Goal: Task Accomplishment & Management: Manage account settings

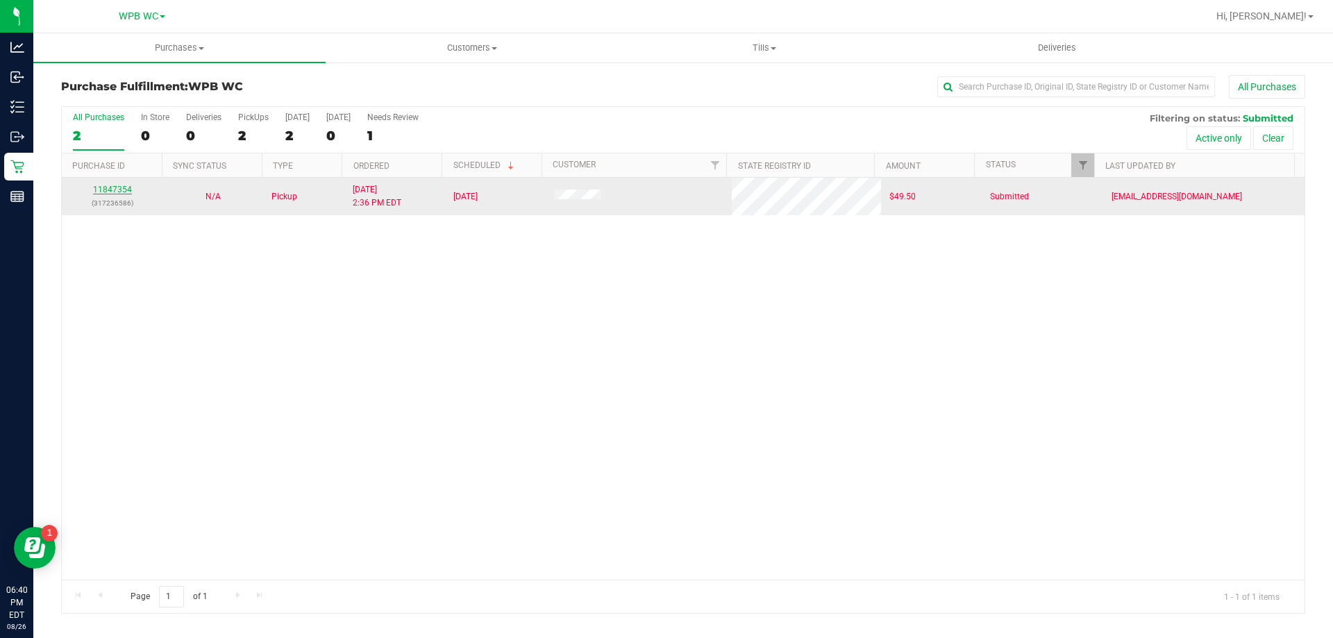
click at [118, 189] on link "11847354" at bounding box center [112, 190] width 39 height 10
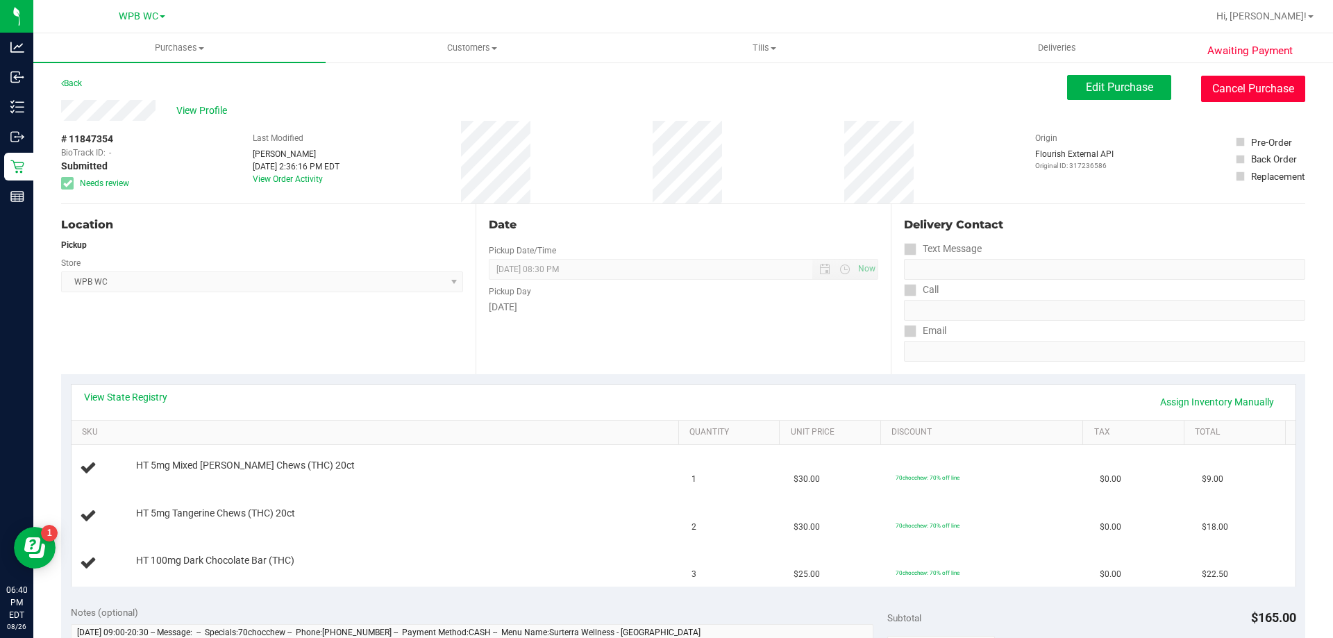
click at [1247, 94] on button "Cancel Purchase" at bounding box center [1253, 89] width 104 height 26
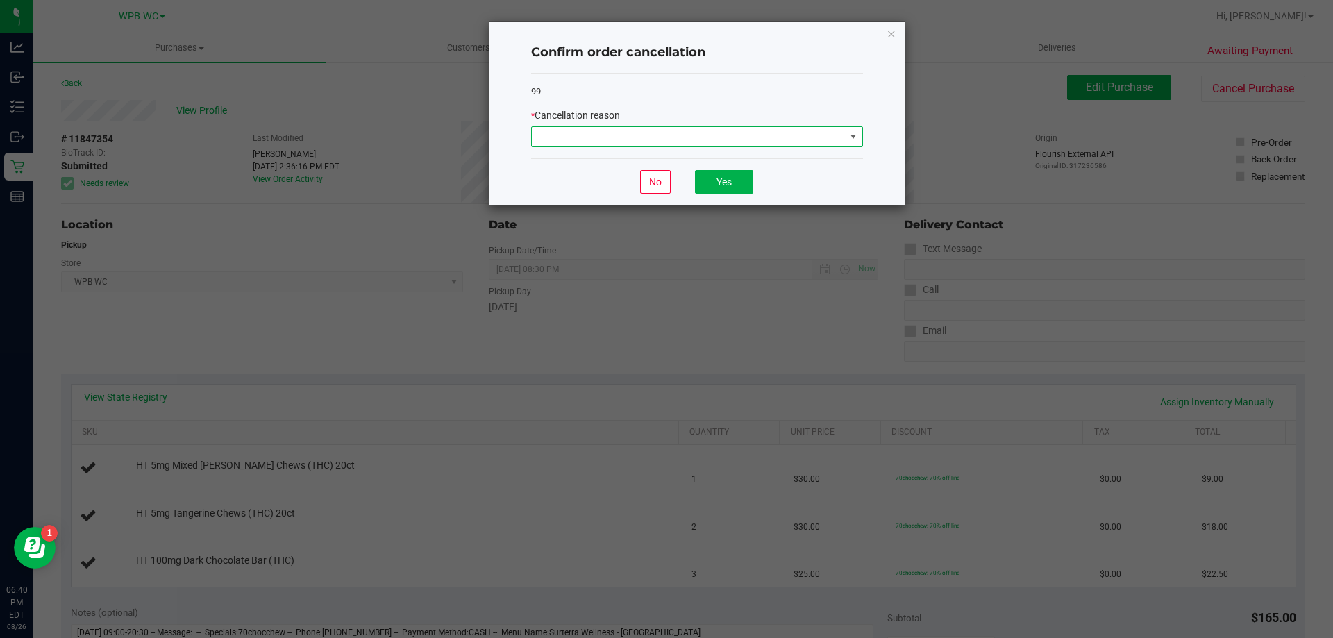
click at [841, 136] on span at bounding box center [688, 136] width 313 height 19
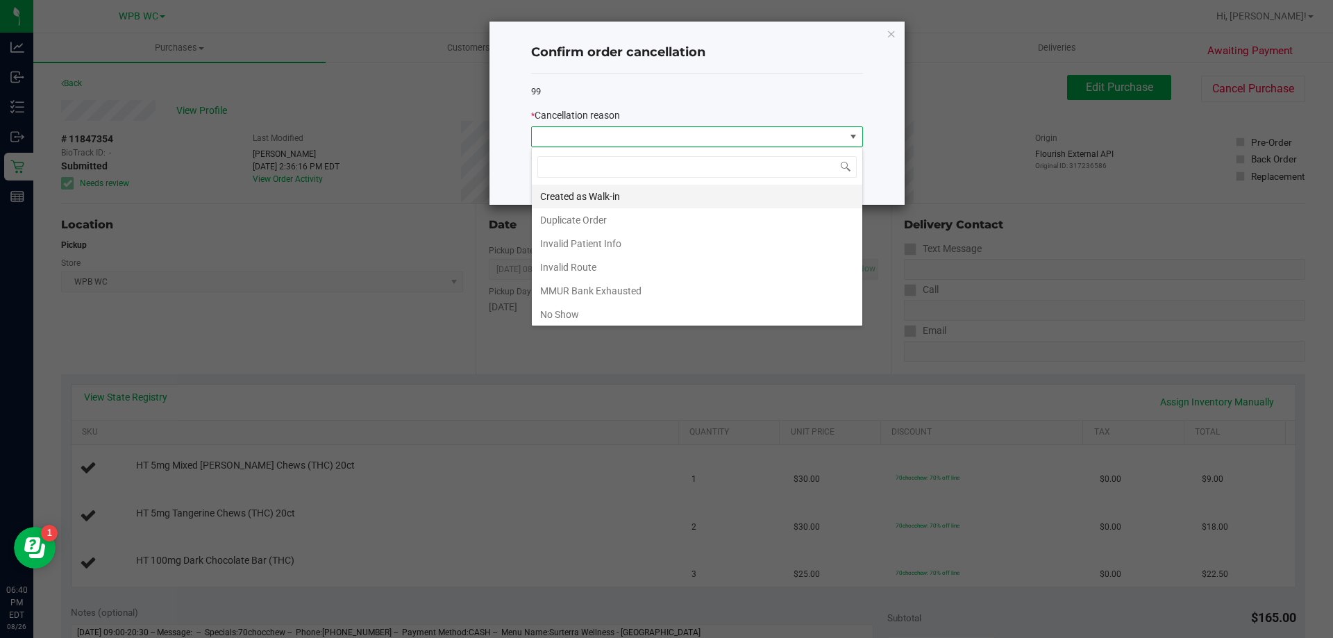
scroll to position [21, 332]
click at [575, 318] on li "No Show" at bounding box center [697, 315] width 330 height 24
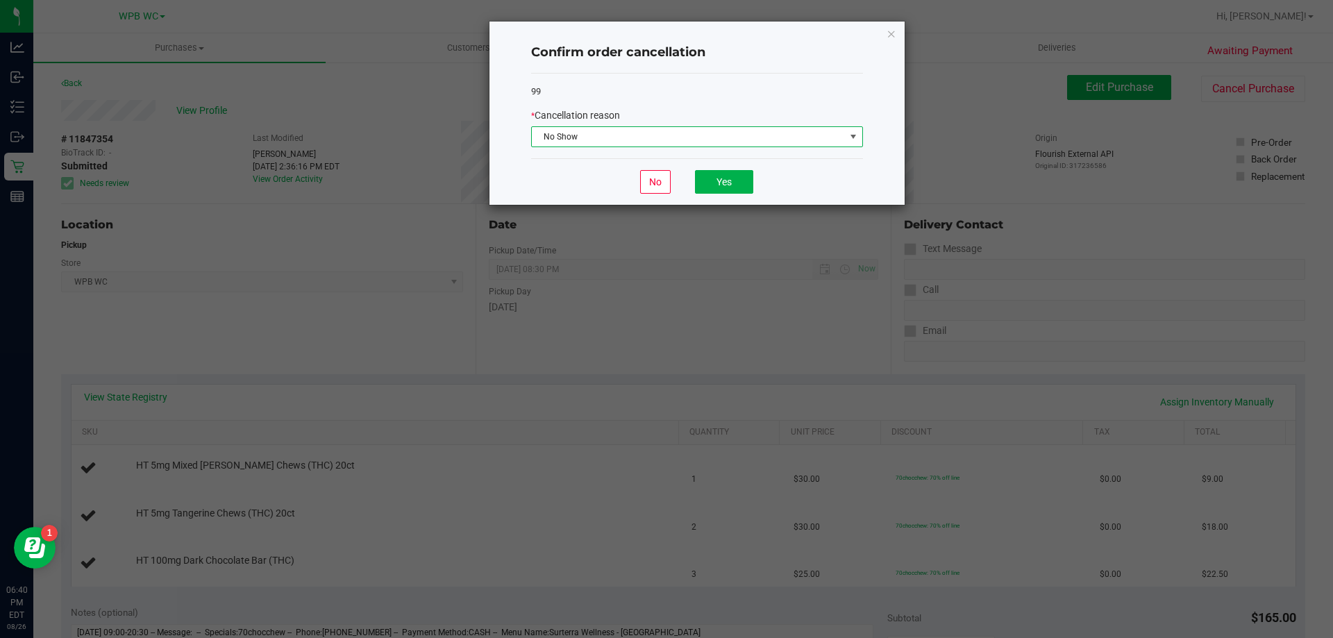
click at [677, 129] on span "No Show" at bounding box center [688, 136] width 313 height 19
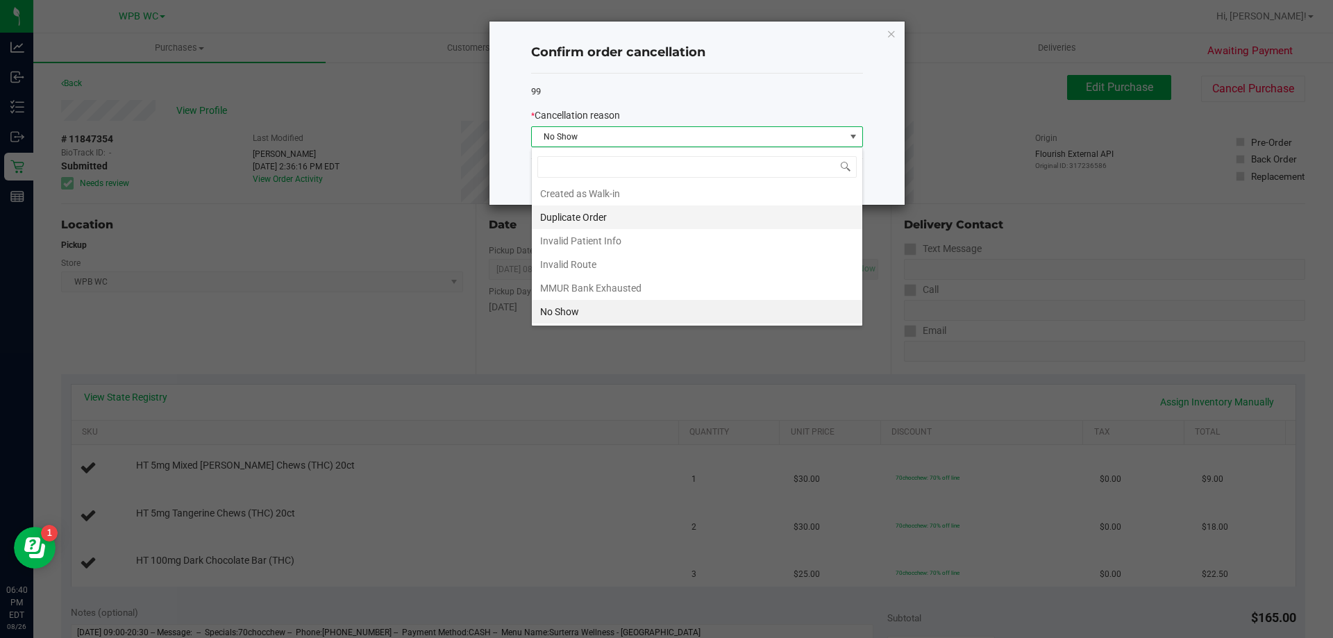
click at [551, 221] on li "Duplicate Order" at bounding box center [697, 217] width 330 height 24
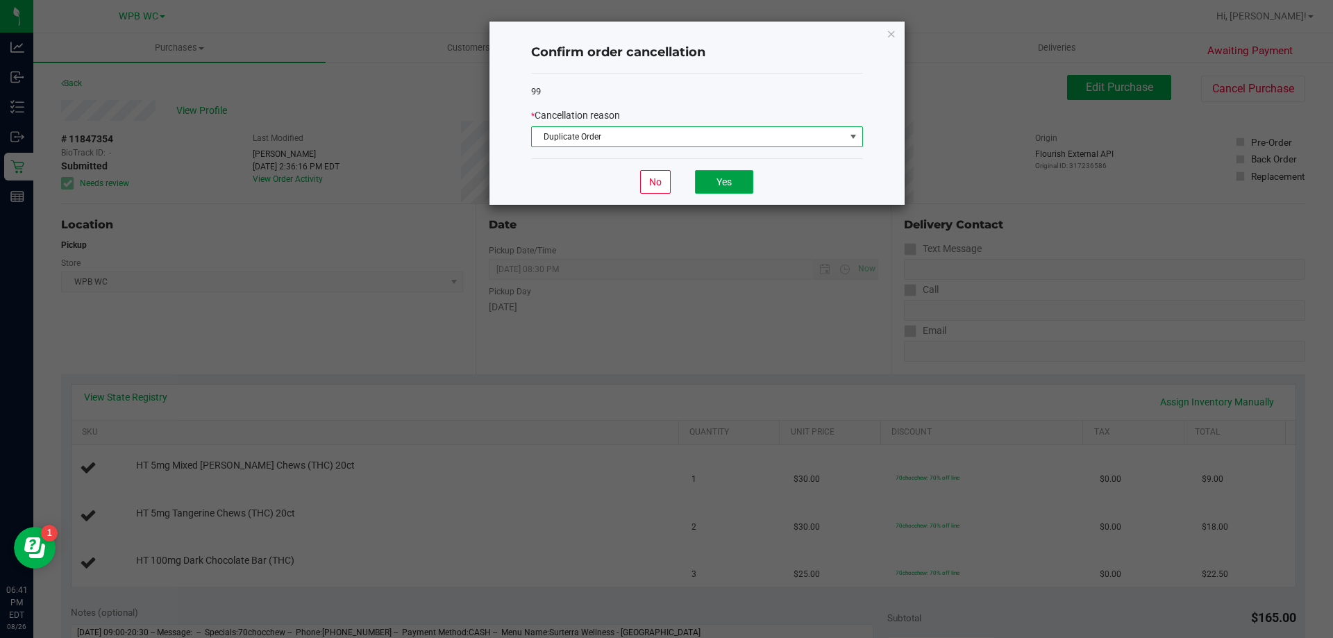
click at [709, 185] on button "Yes" at bounding box center [724, 182] width 58 height 24
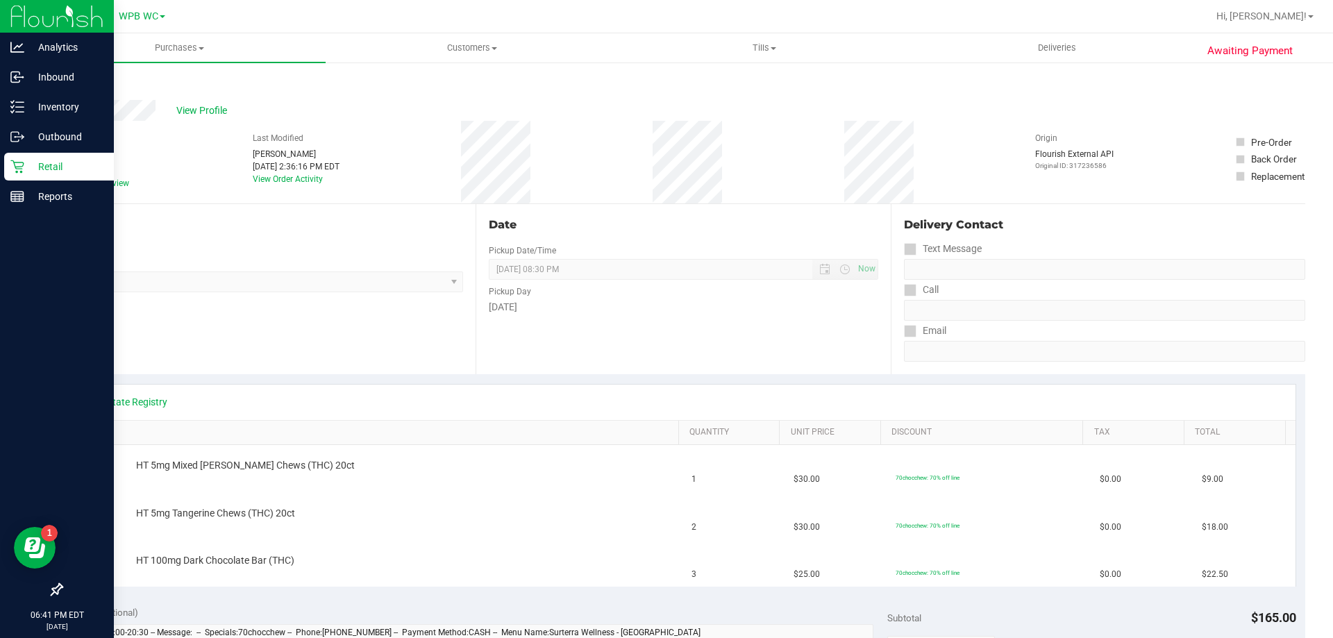
click at [24, 172] on icon at bounding box center [17, 167] width 14 height 14
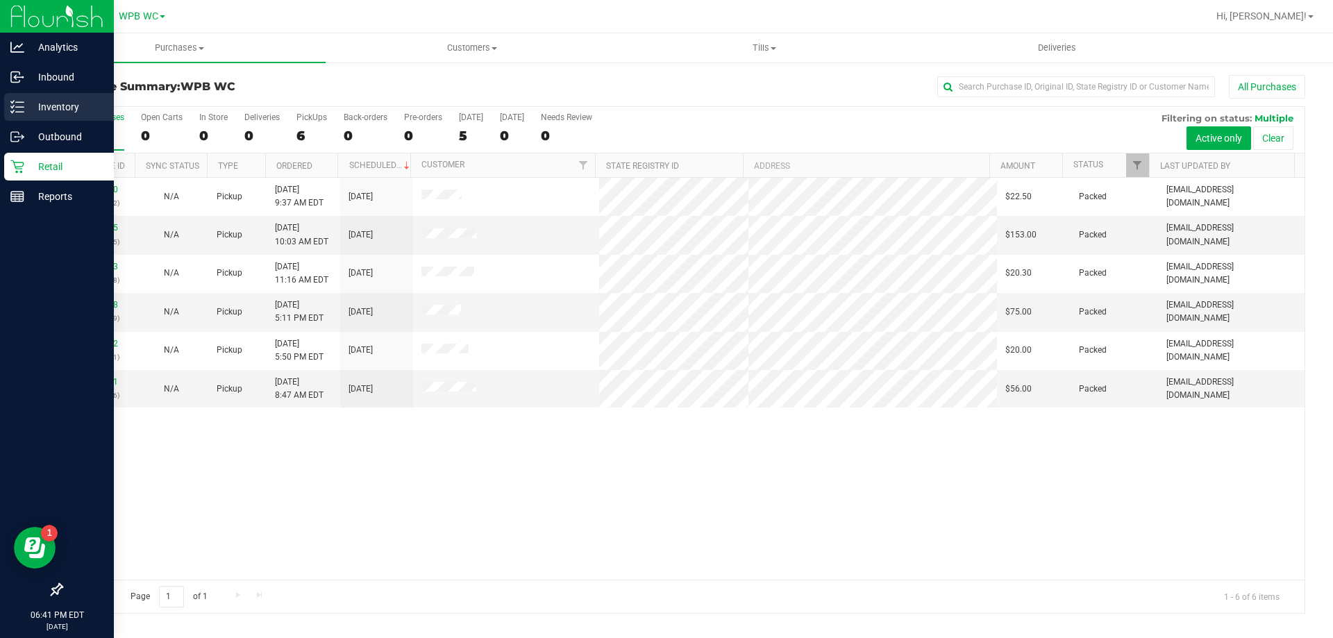
click at [11, 96] on div "Inventory" at bounding box center [59, 107] width 110 height 28
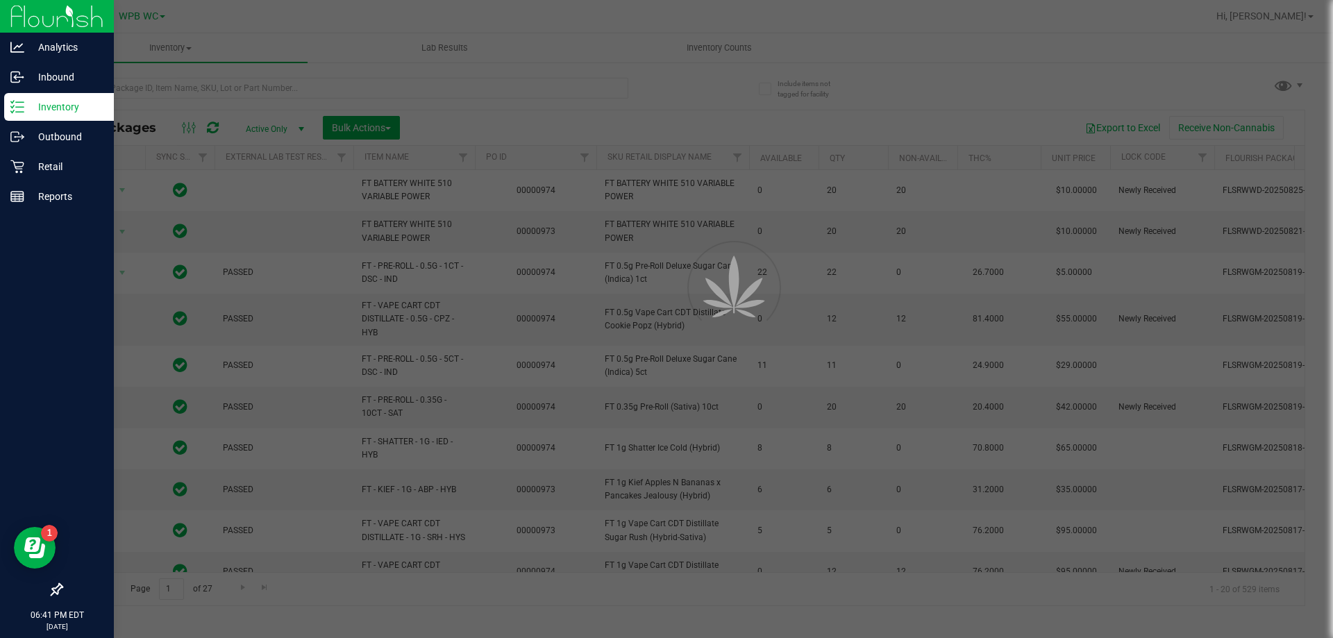
click at [156, 90] on div at bounding box center [666, 319] width 1333 height 638
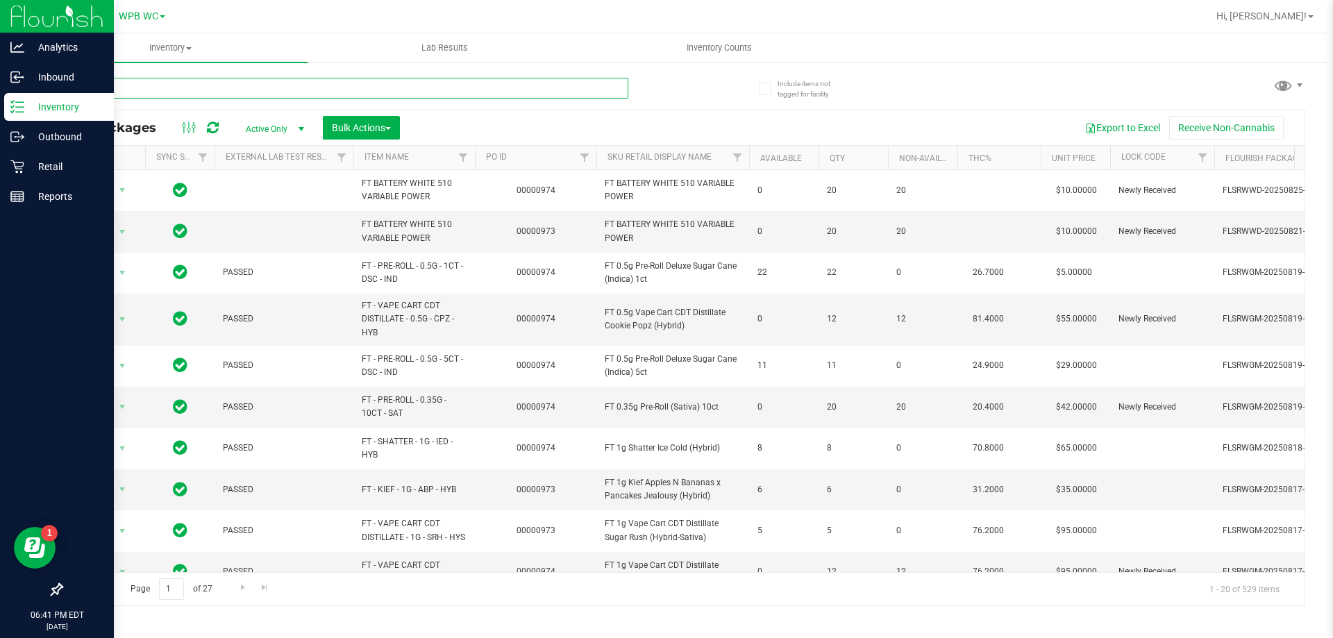
click at [156, 90] on input "text" at bounding box center [344, 88] width 567 height 21
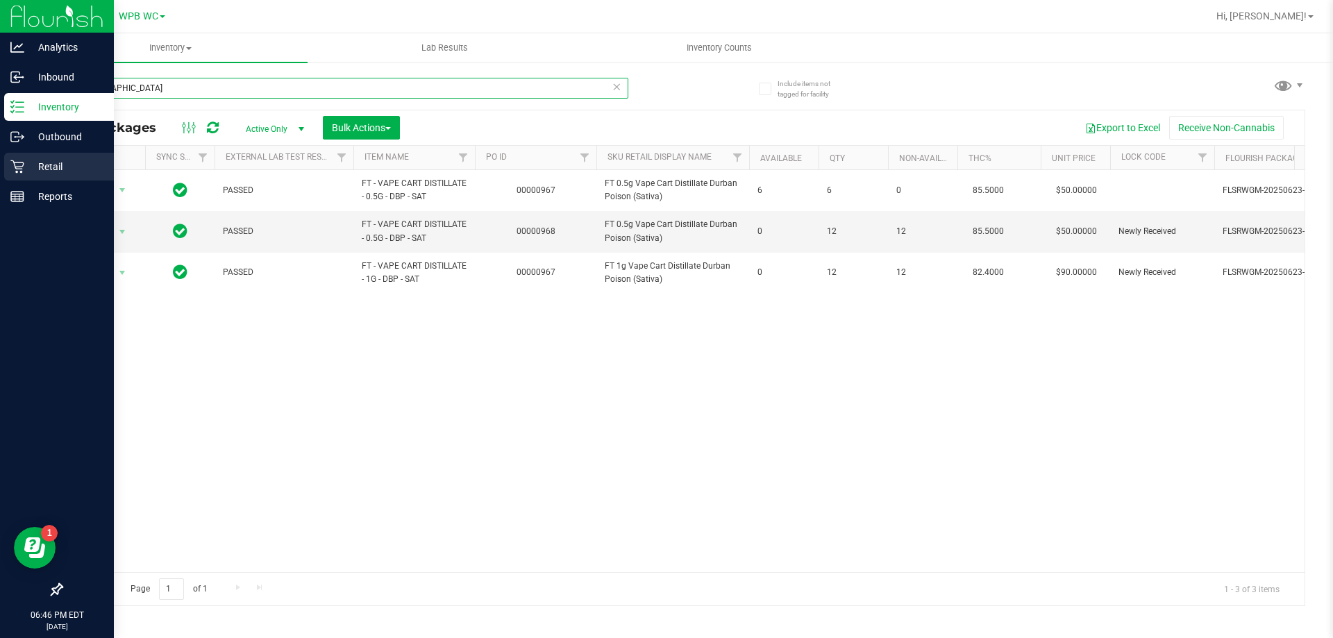
type input "[GEOGRAPHIC_DATA]"
click at [12, 172] on icon at bounding box center [17, 167] width 14 height 14
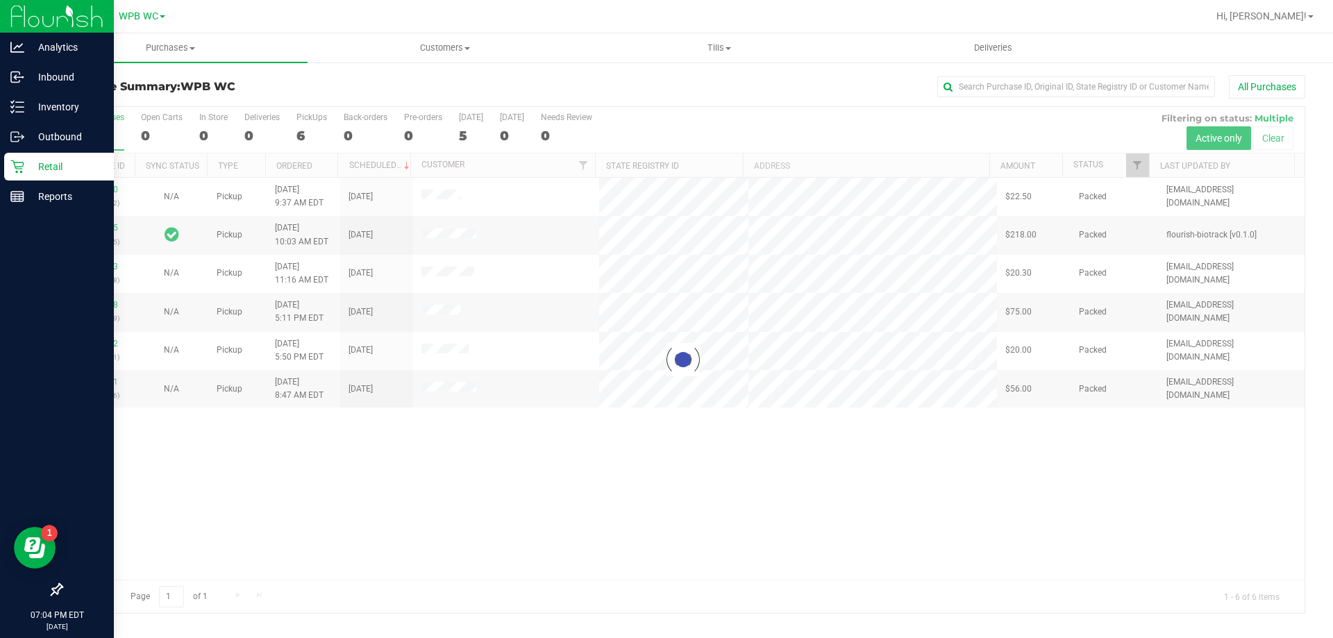
click at [49, 165] on p "Retail" at bounding box center [65, 166] width 83 height 17
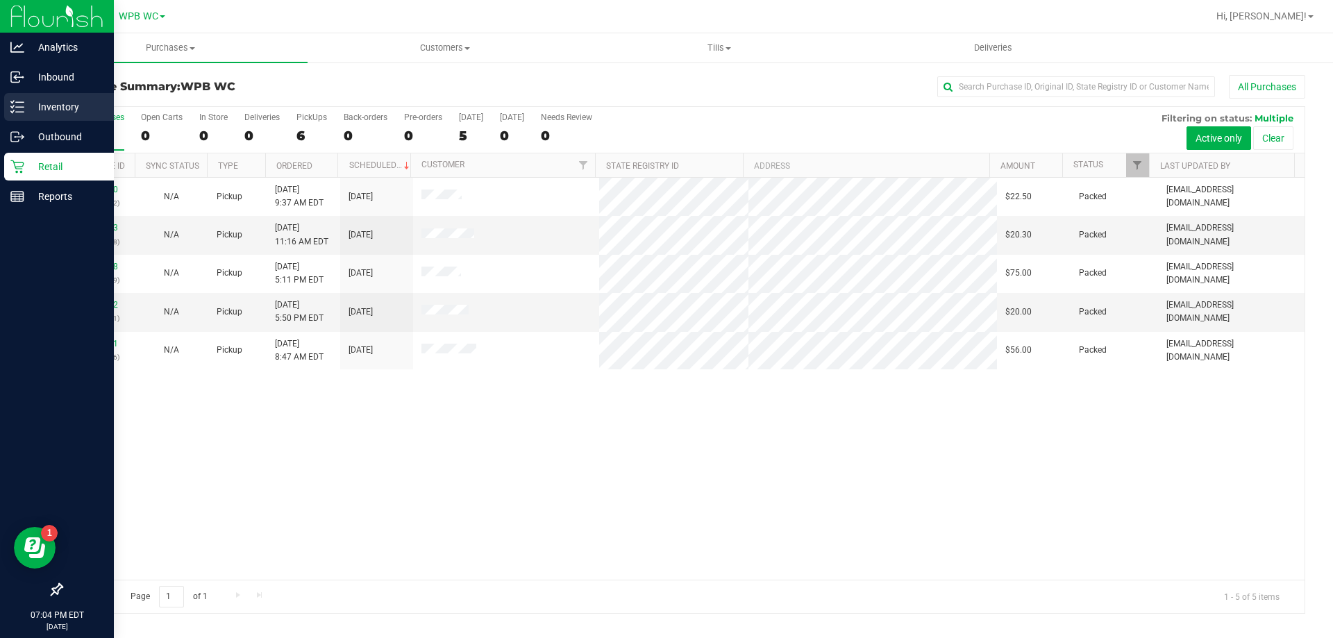
click at [62, 110] on p "Inventory" at bounding box center [65, 107] width 83 height 17
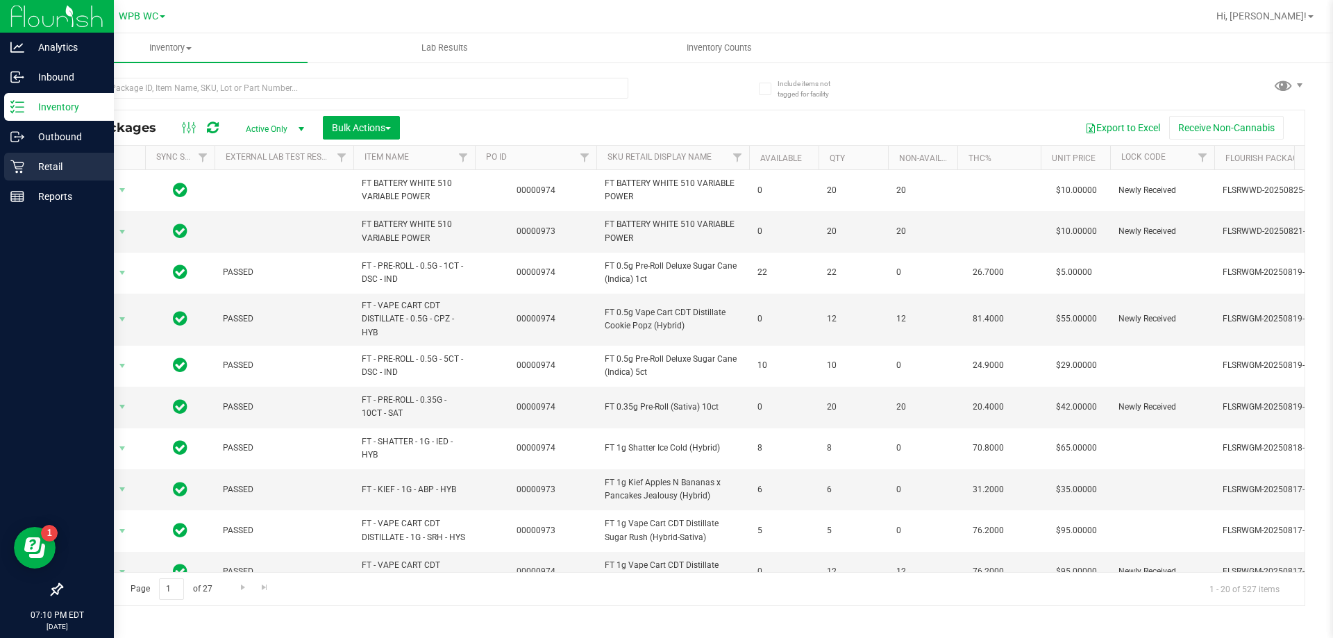
click at [49, 160] on p "Retail" at bounding box center [65, 166] width 83 height 17
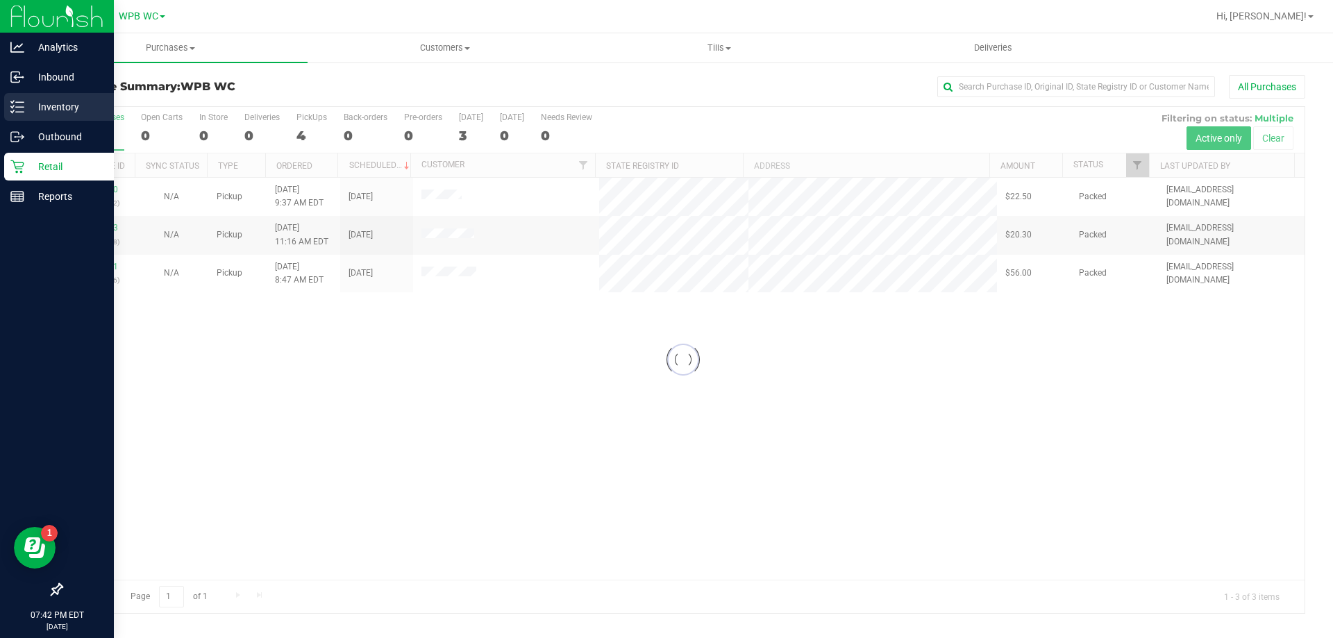
click at [19, 104] on icon at bounding box center [17, 107] width 14 height 14
click at [26, 112] on p "Inventory" at bounding box center [65, 107] width 83 height 17
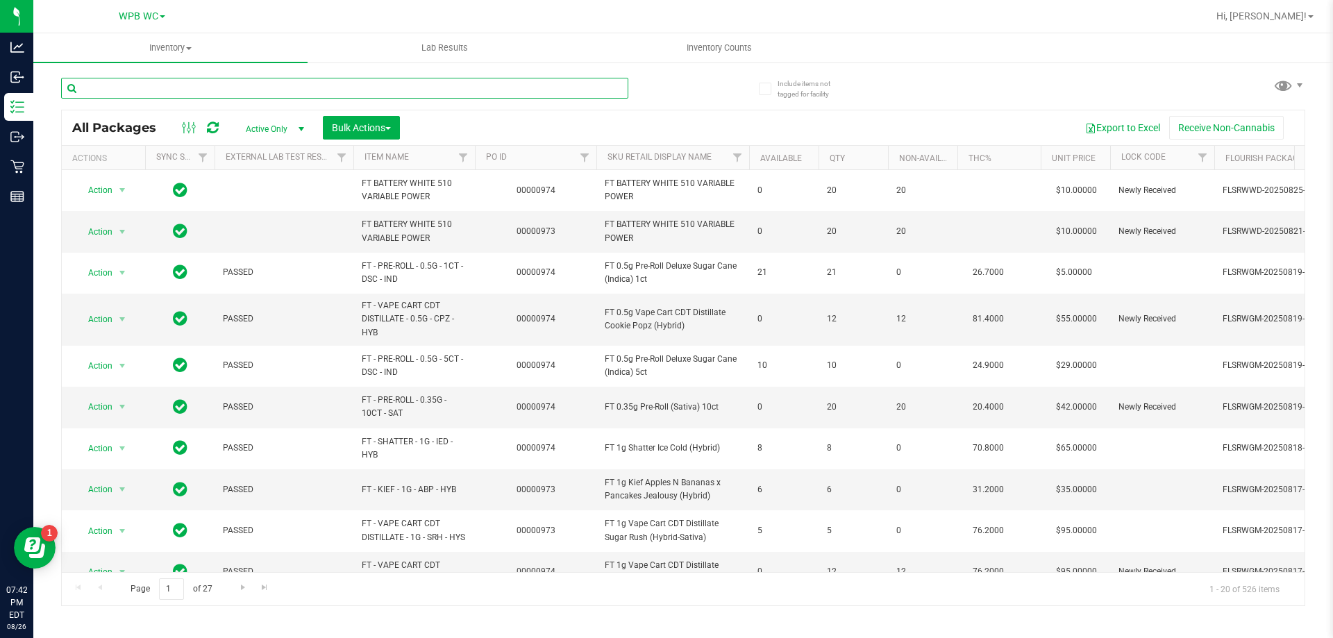
click at [145, 88] on input "text" at bounding box center [344, 88] width 567 height 21
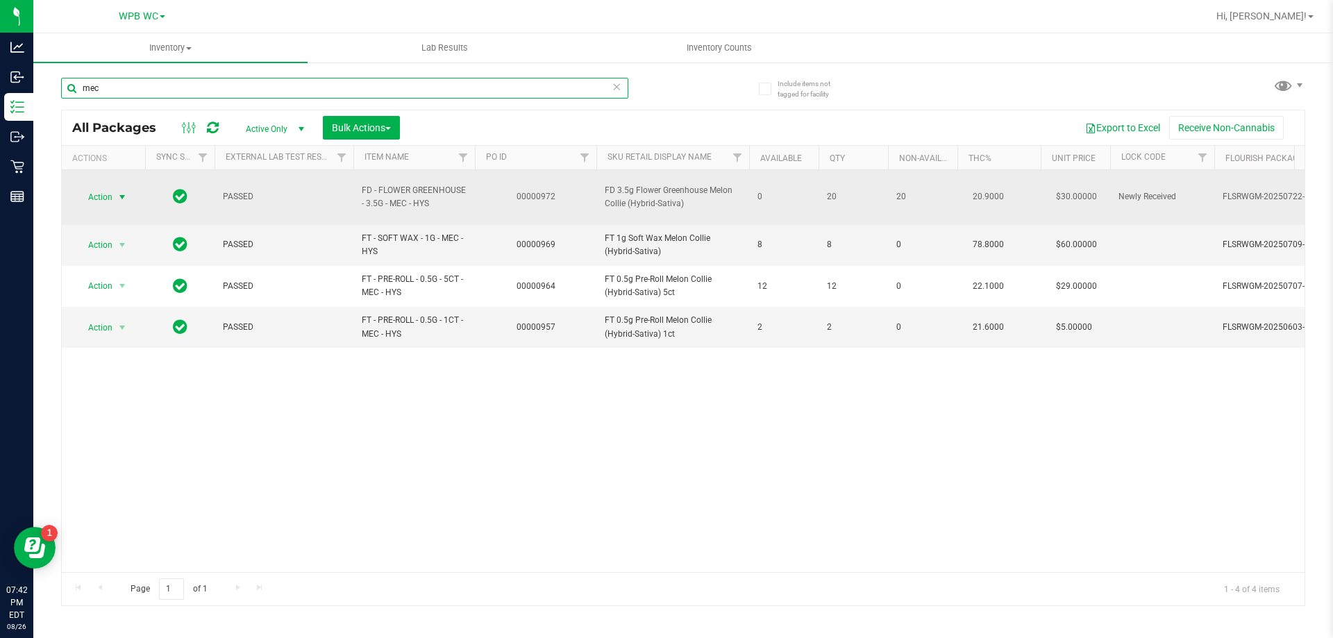
type input "mec"
click at [93, 187] on span "Action" at bounding box center [94, 196] width 37 height 19
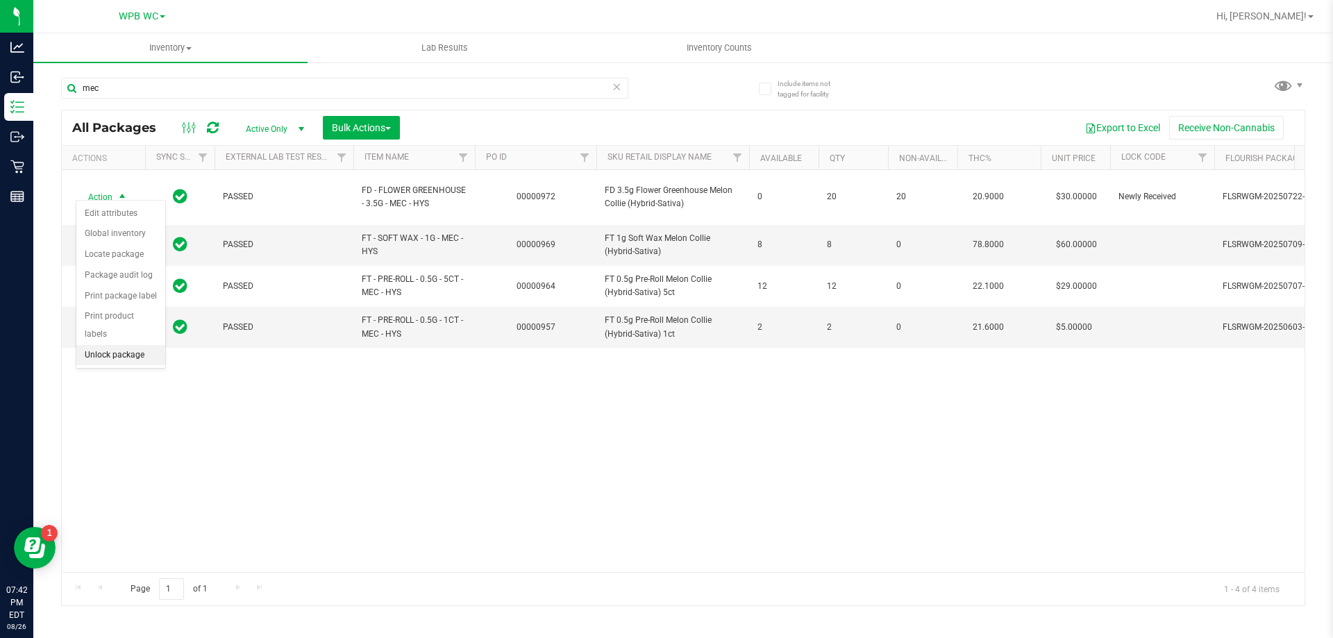
click at [126, 345] on li "Unlock package" at bounding box center [120, 355] width 89 height 21
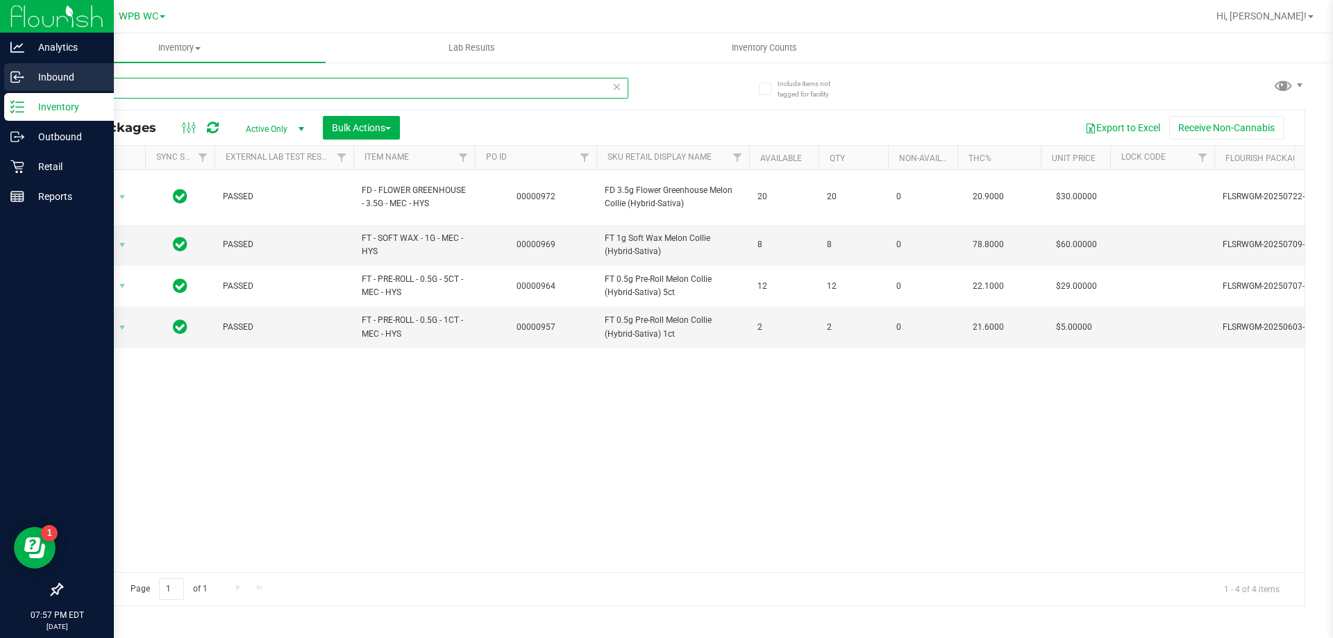
drag, startPoint x: 149, startPoint y: 91, endPoint x: 0, endPoint y: 85, distance: 148.7
click at [0, 85] on div "Analytics Inbound Inventory Outbound Retail Reports 07:57 PM EDT [DATE] 08/26 W…" at bounding box center [666, 319] width 1333 height 638
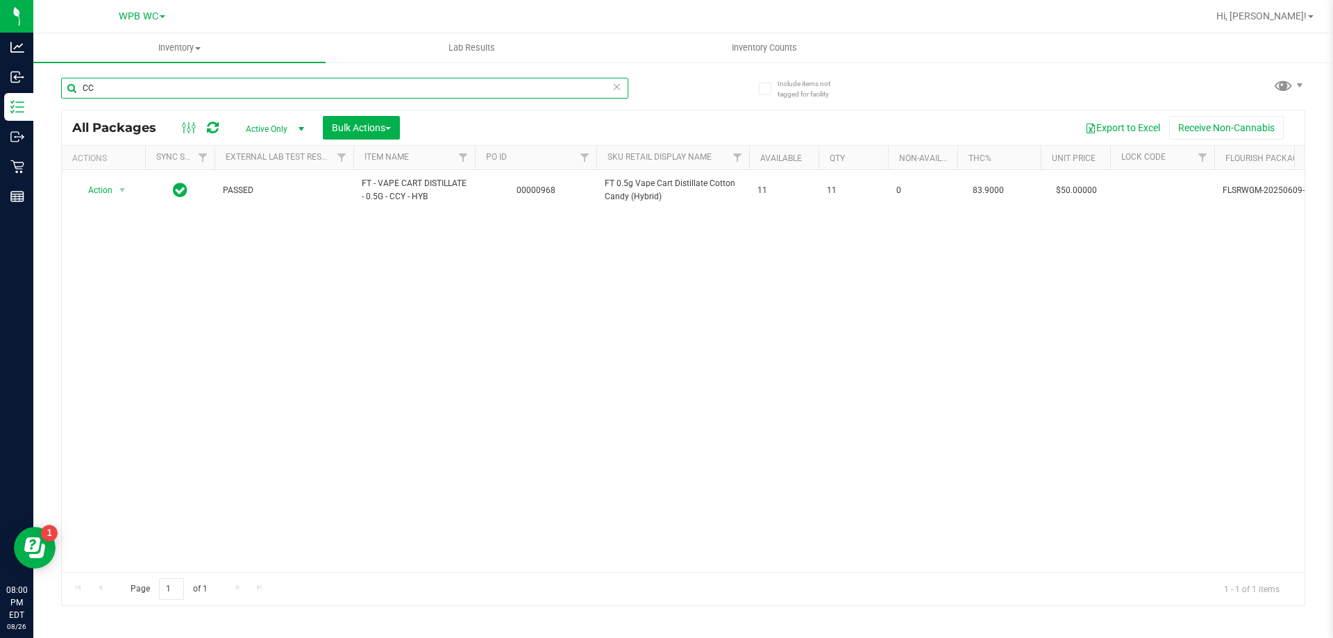
type input "C"
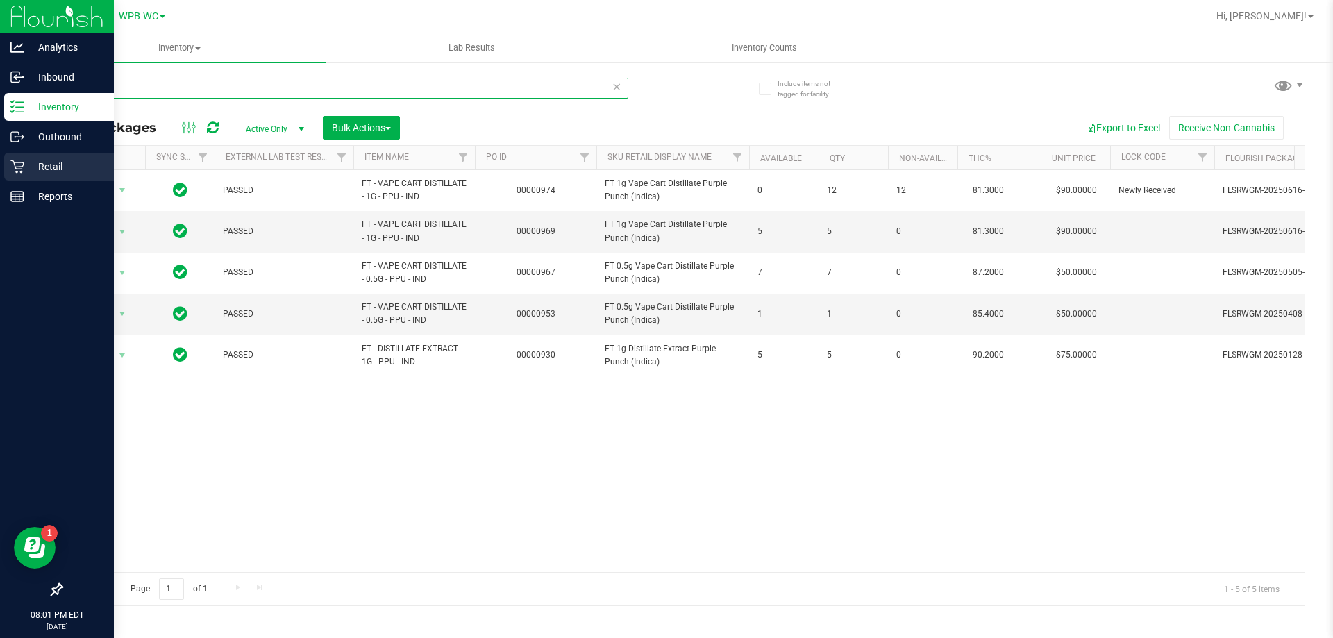
type input "PPU"
click at [47, 167] on p "Retail" at bounding box center [65, 166] width 83 height 17
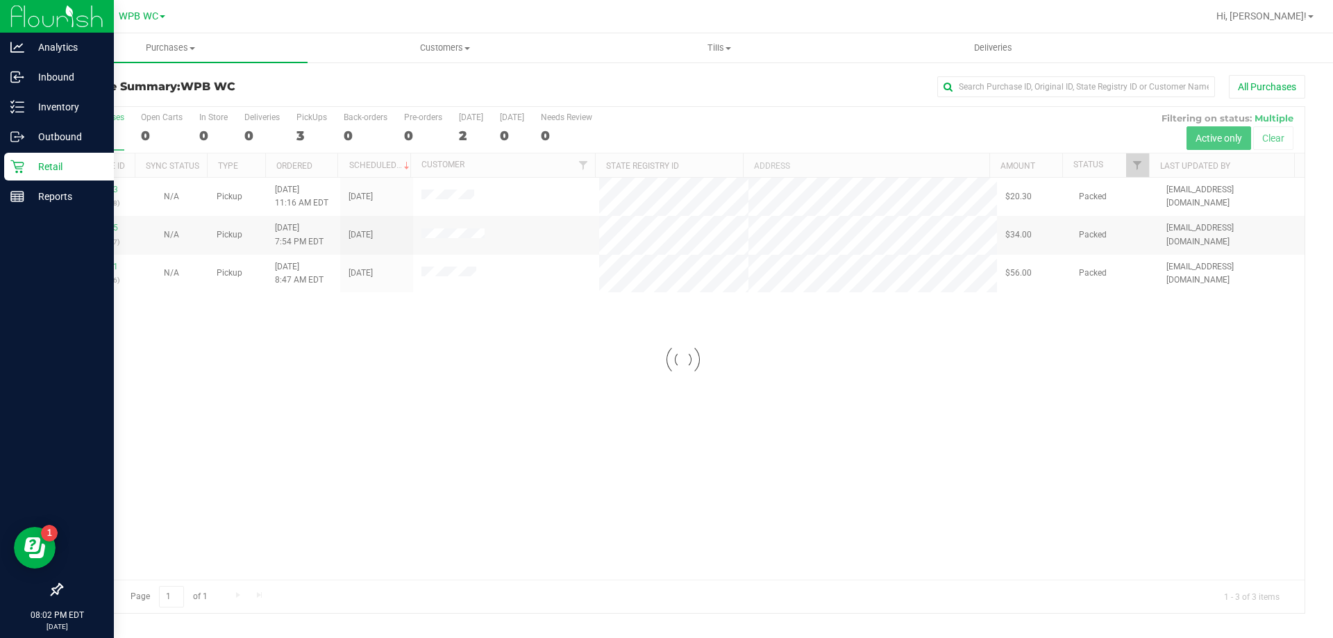
click at [95, 187] on div at bounding box center [683, 360] width 1243 height 506
click at [96, 190] on link "11848843" at bounding box center [98, 190] width 39 height 10
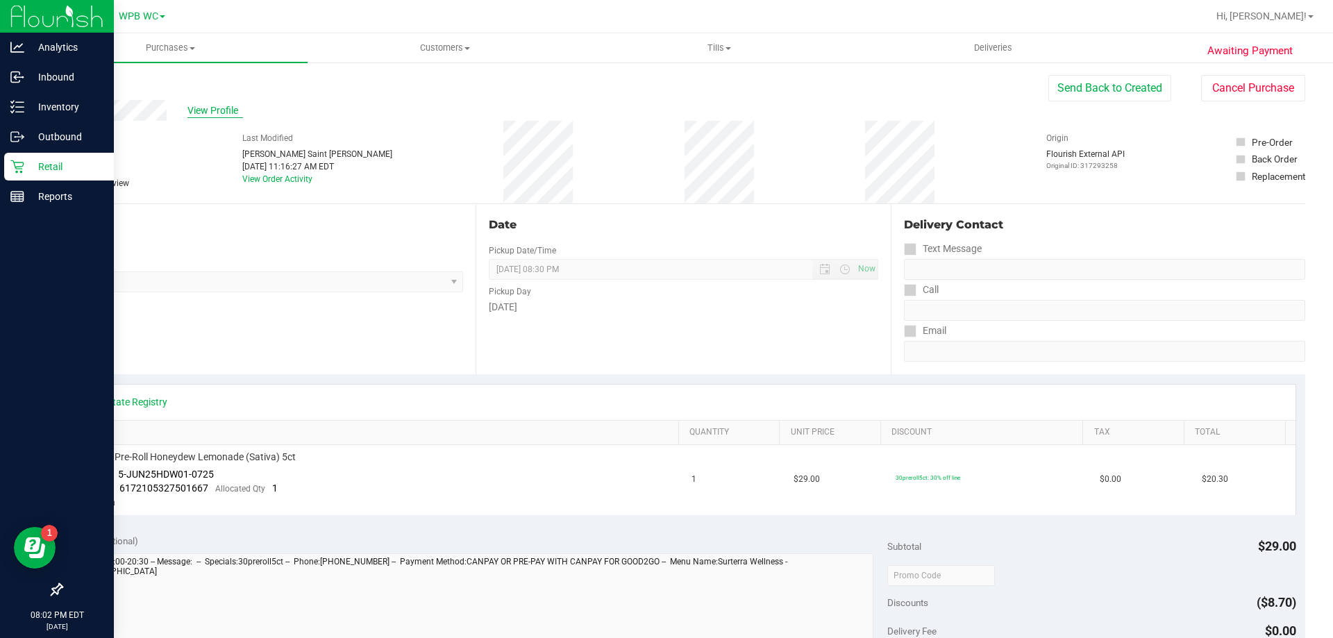
click at [215, 107] on span "View Profile" at bounding box center [215, 110] width 56 height 15
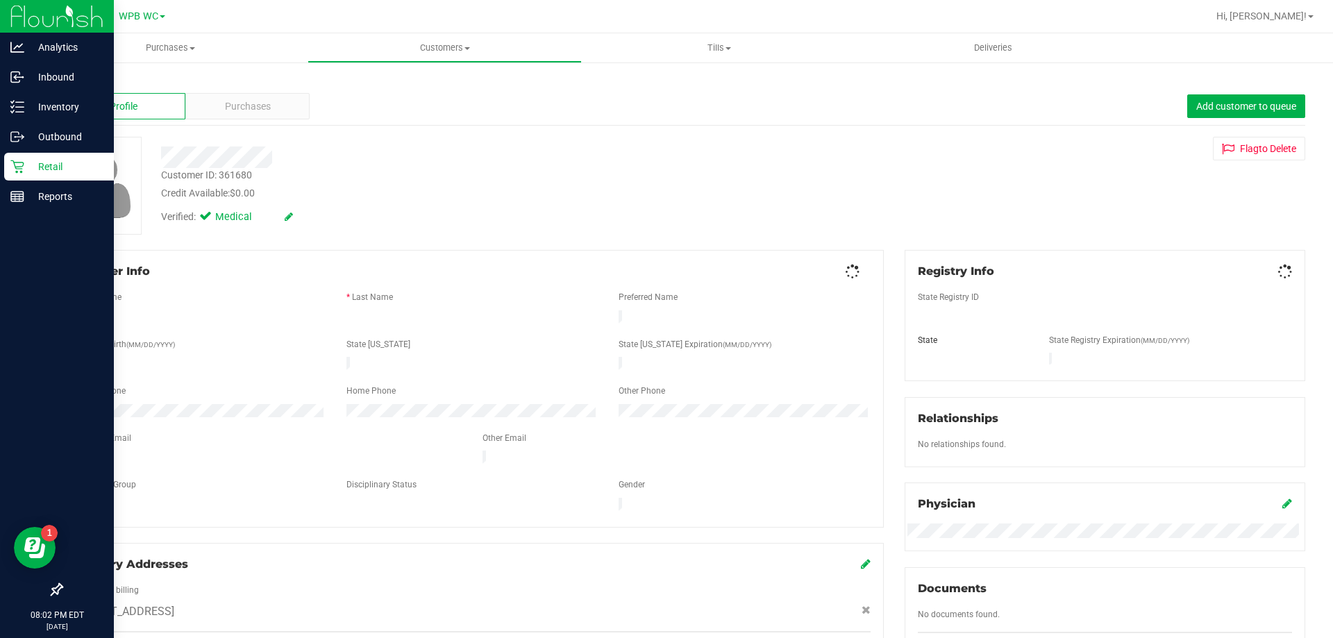
click at [215, 107] on div "Purchases" at bounding box center [247, 106] width 124 height 26
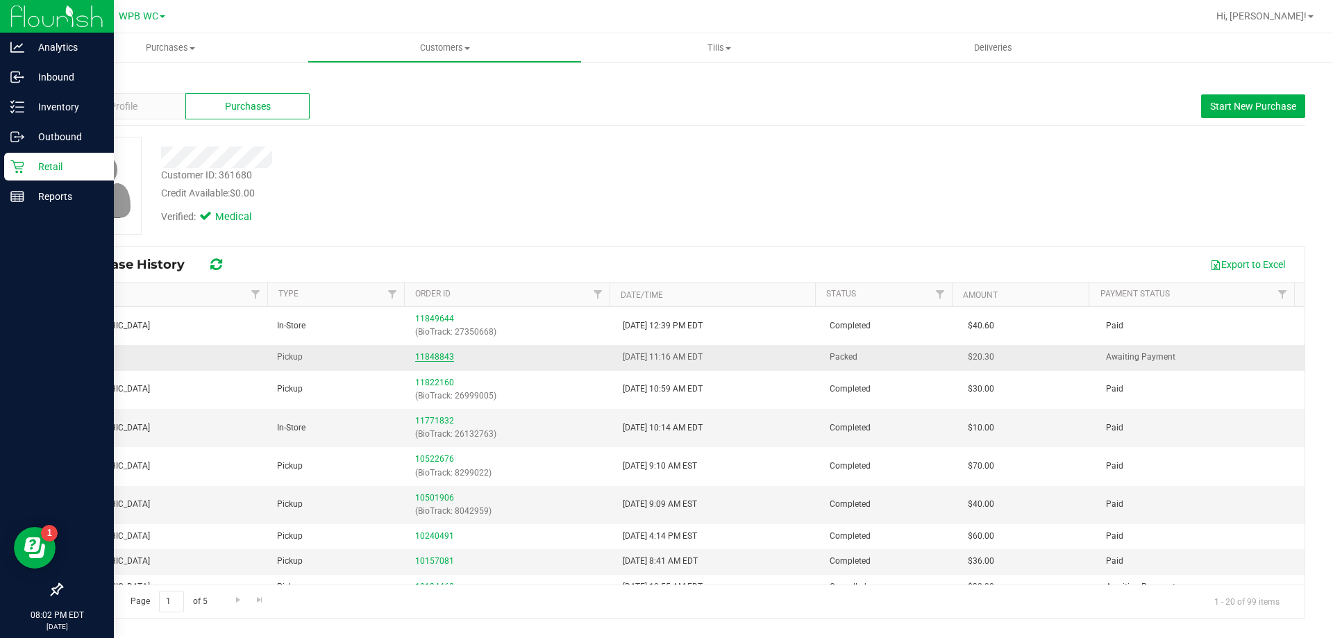
click at [444, 355] on link "11848843" at bounding box center [434, 357] width 39 height 10
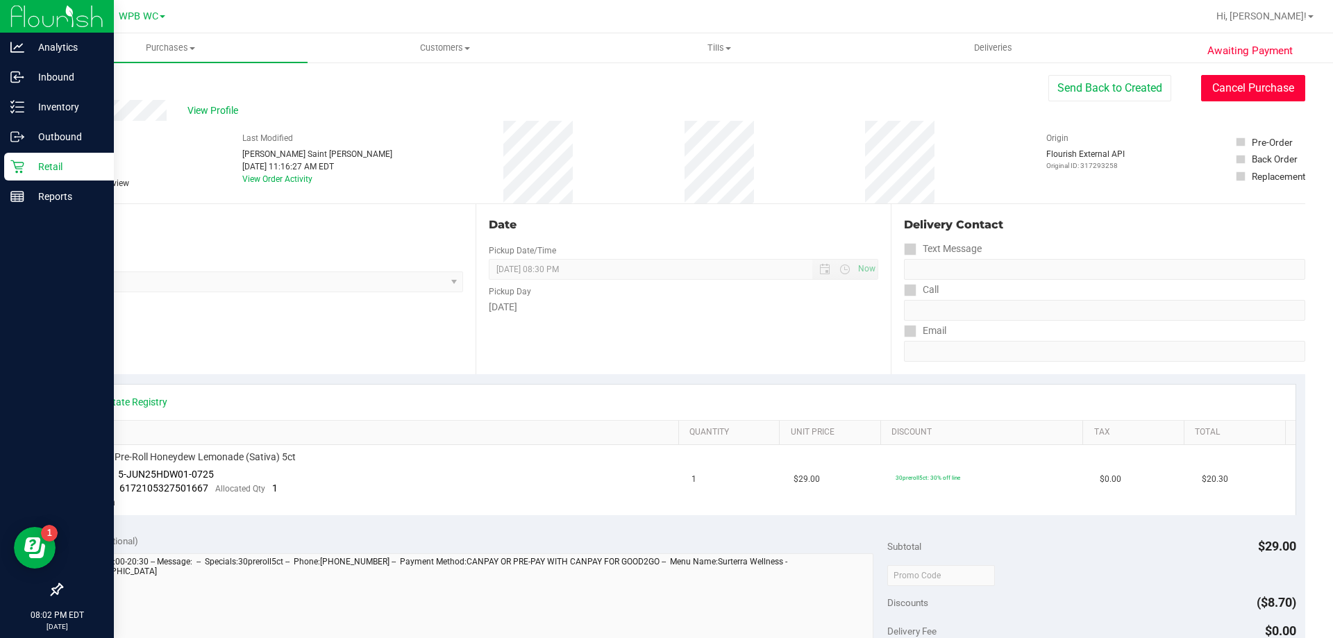
click at [1246, 82] on button "Cancel Purchase" at bounding box center [1253, 88] width 104 height 26
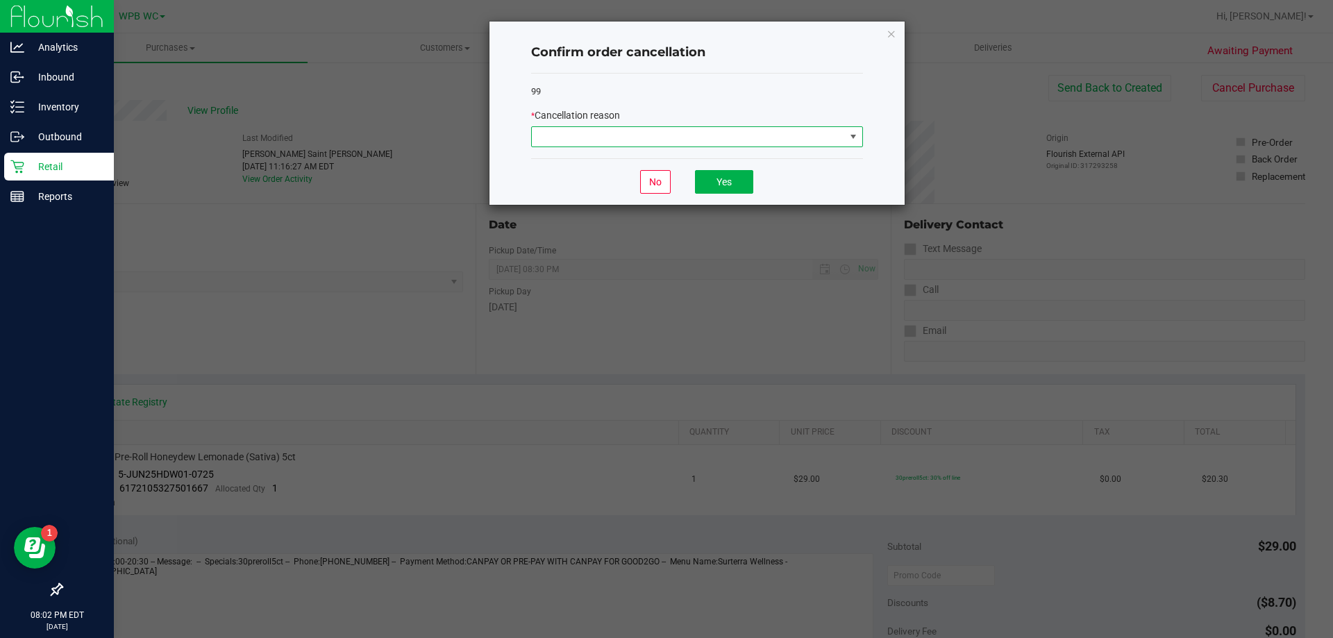
click at [707, 135] on span at bounding box center [688, 136] width 313 height 19
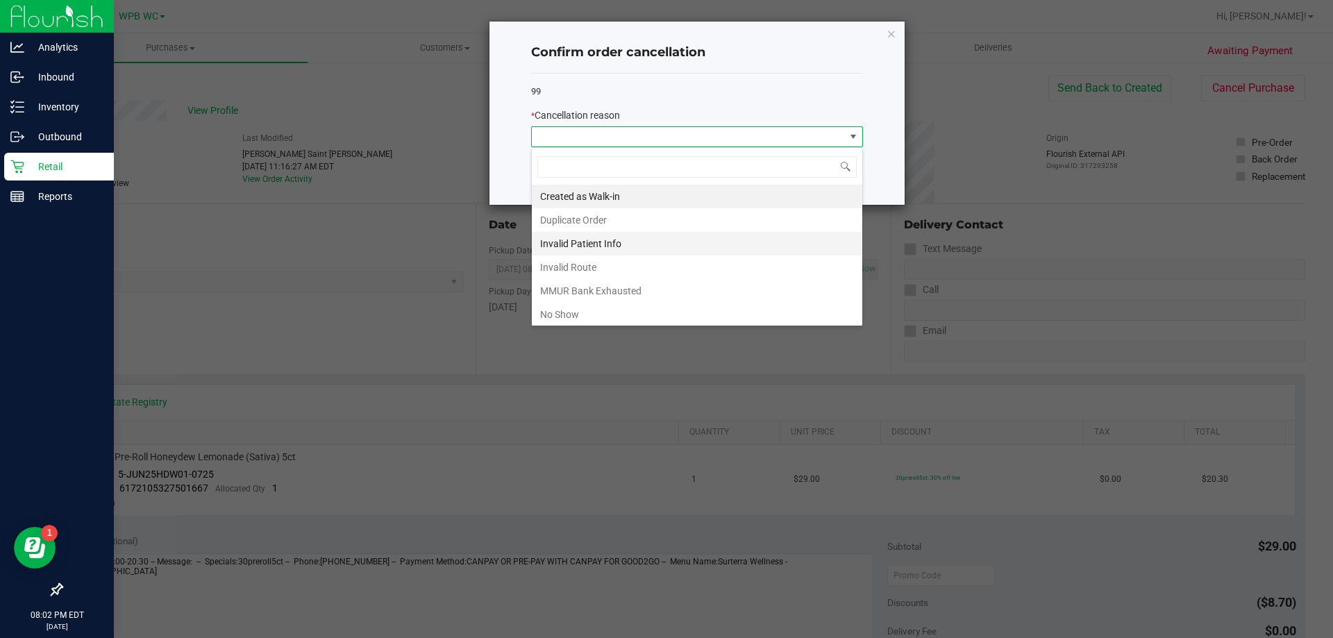
scroll to position [21, 332]
click at [581, 314] on li "No Show" at bounding box center [697, 315] width 330 height 24
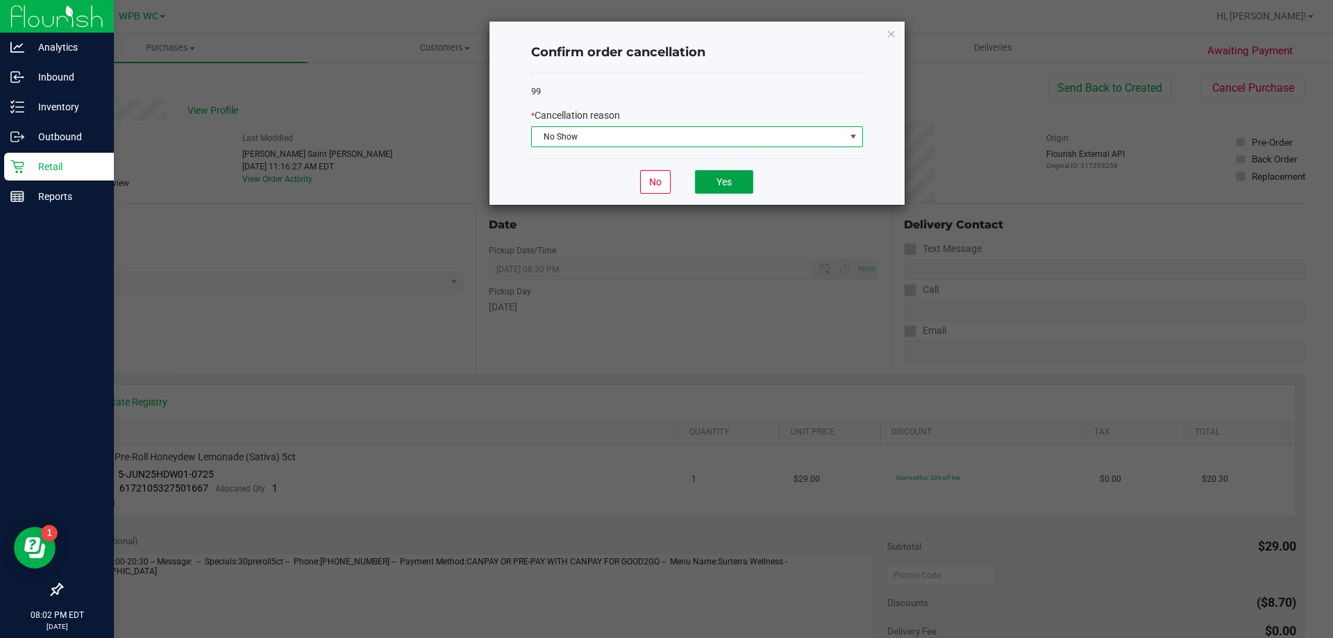
click at [748, 187] on button "Yes" at bounding box center [724, 182] width 58 height 24
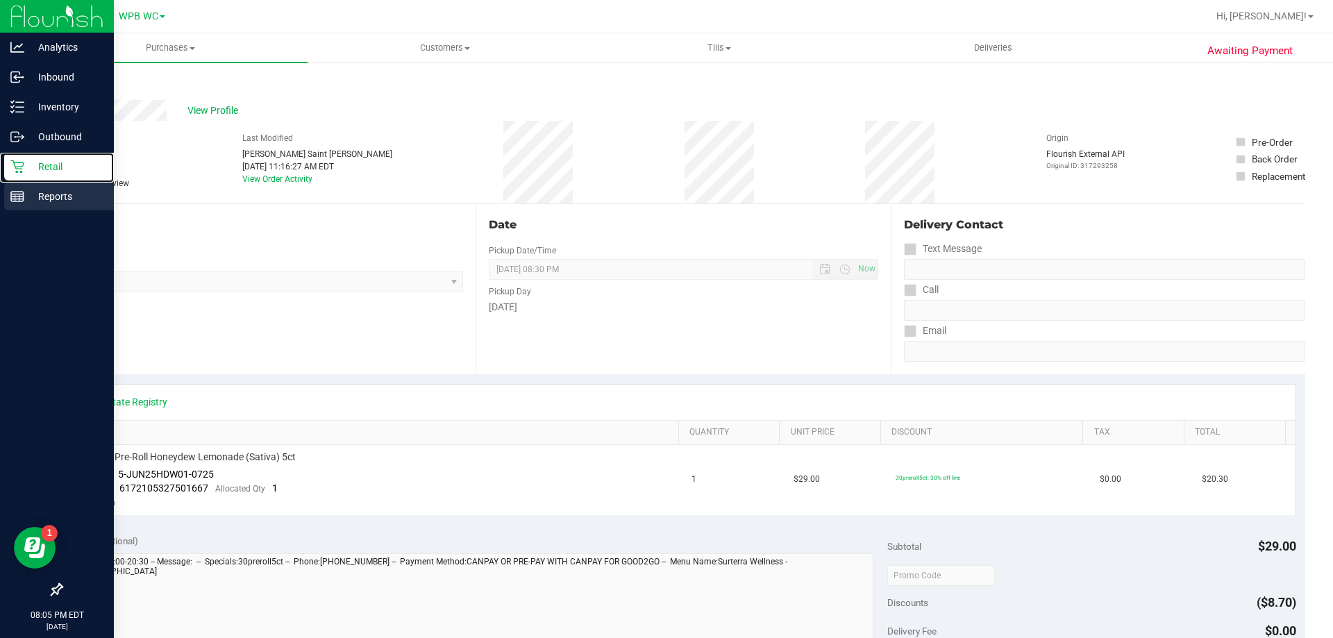
drag, startPoint x: 41, startPoint y: 175, endPoint x: 45, endPoint y: 188, distance: 13.8
click at [42, 175] on div "Retail" at bounding box center [59, 167] width 110 height 28
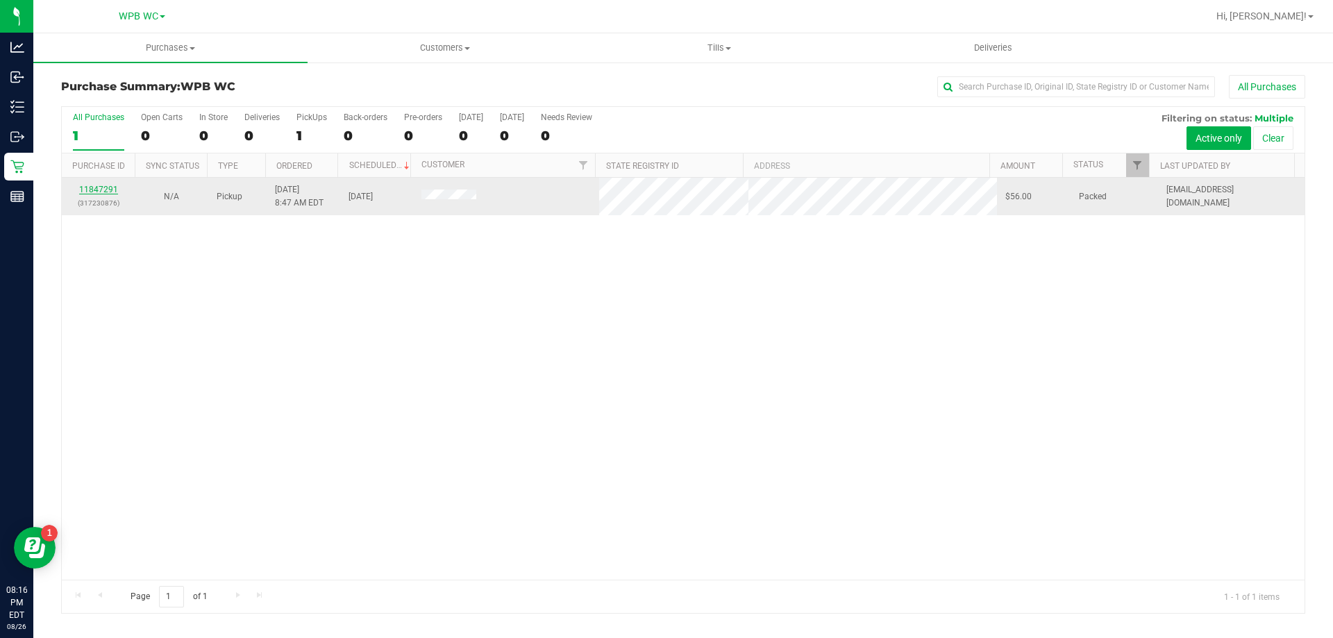
click at [106, 188] on link "11847291" at bounding box center [98, 190] width 39 height 10
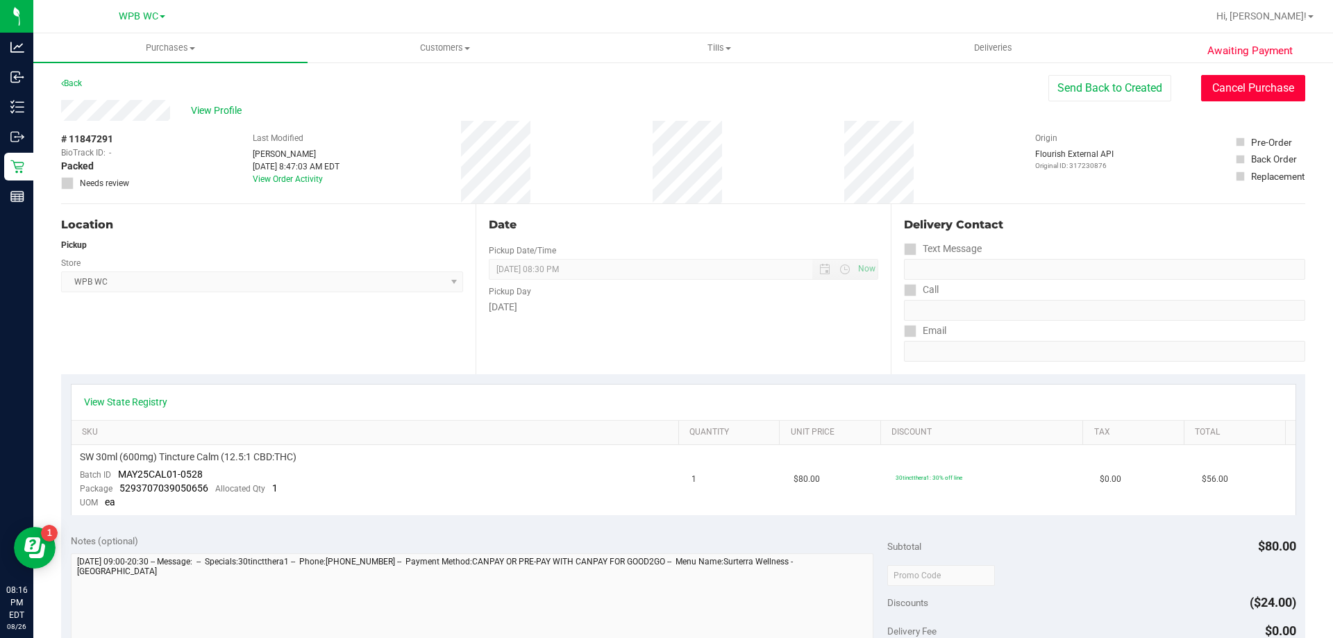
click at [1243, 85] on button "Cancel Purchase" at bounding box center [1253, 88] width 104 height 26
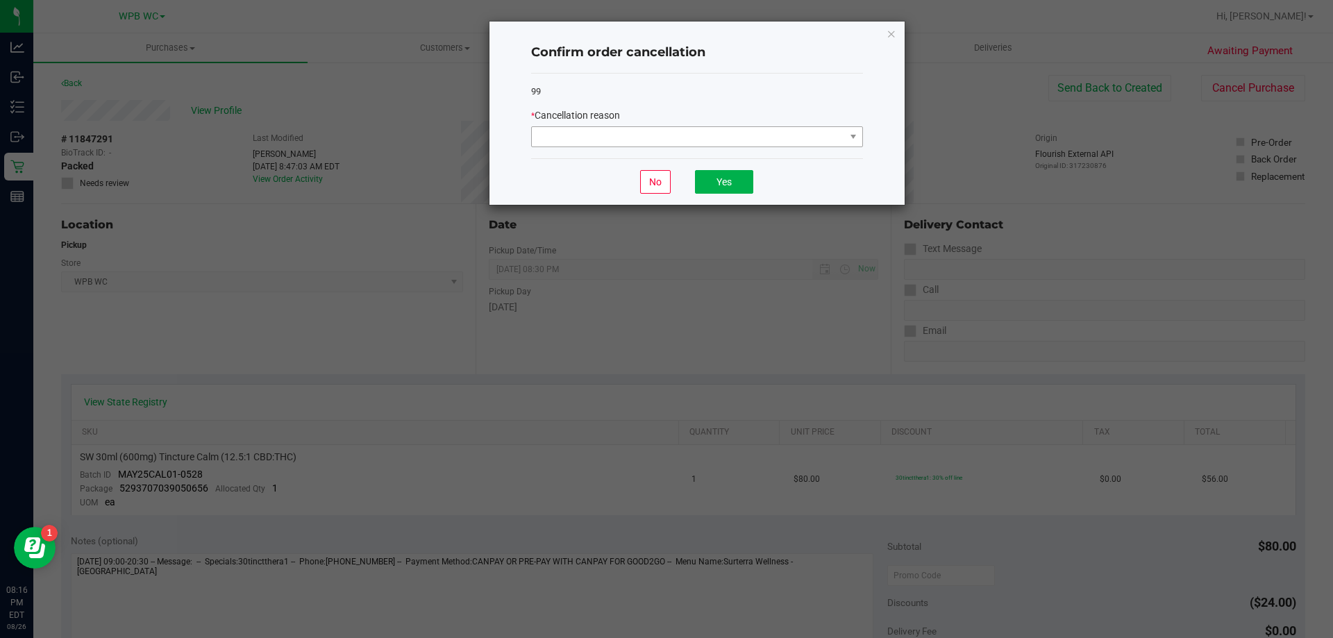
drag, startPoint x: 764, startPoint y: 125, endPoint x: 750, endPoint y: 144, distance: 23.3
click at [764, 126] on div "* Cancellation reason" at bounding box center [697, 127] width 332 height 39
click at [589, 143] on span at bounding box center [688, 136] width 313 height 19
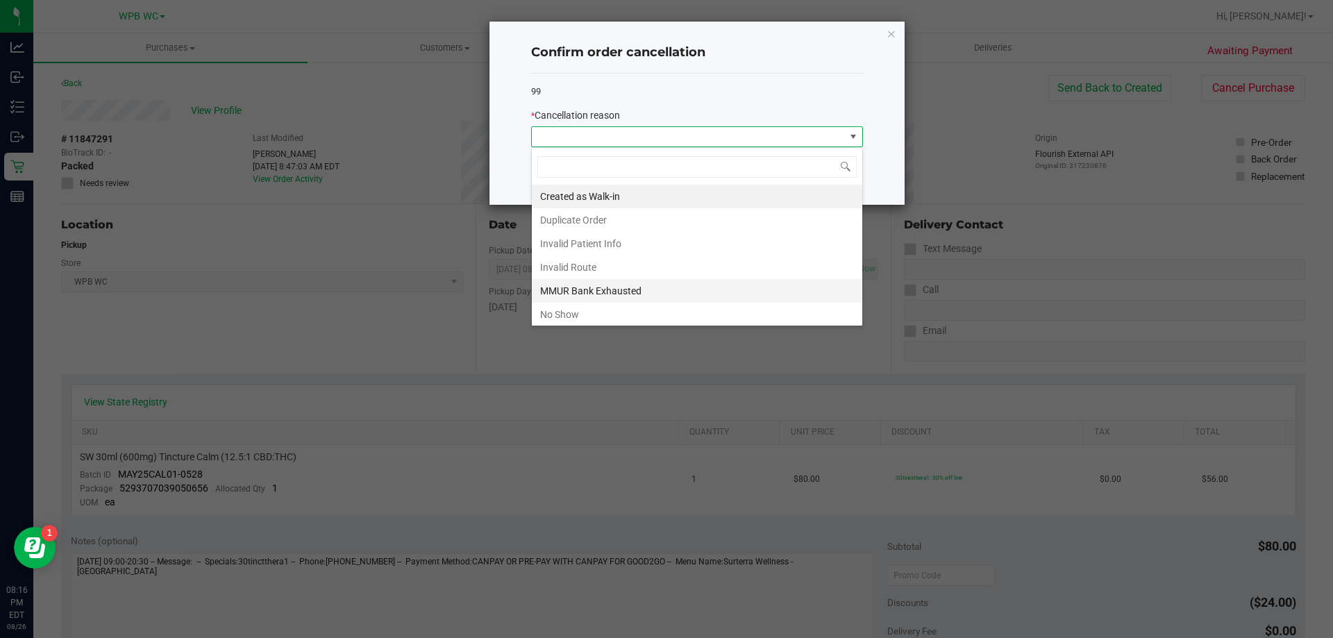
scroll to position [21, 332]
click at [560, 315] on li "No Show" at bounding box center [697, 315] width 330 height 24
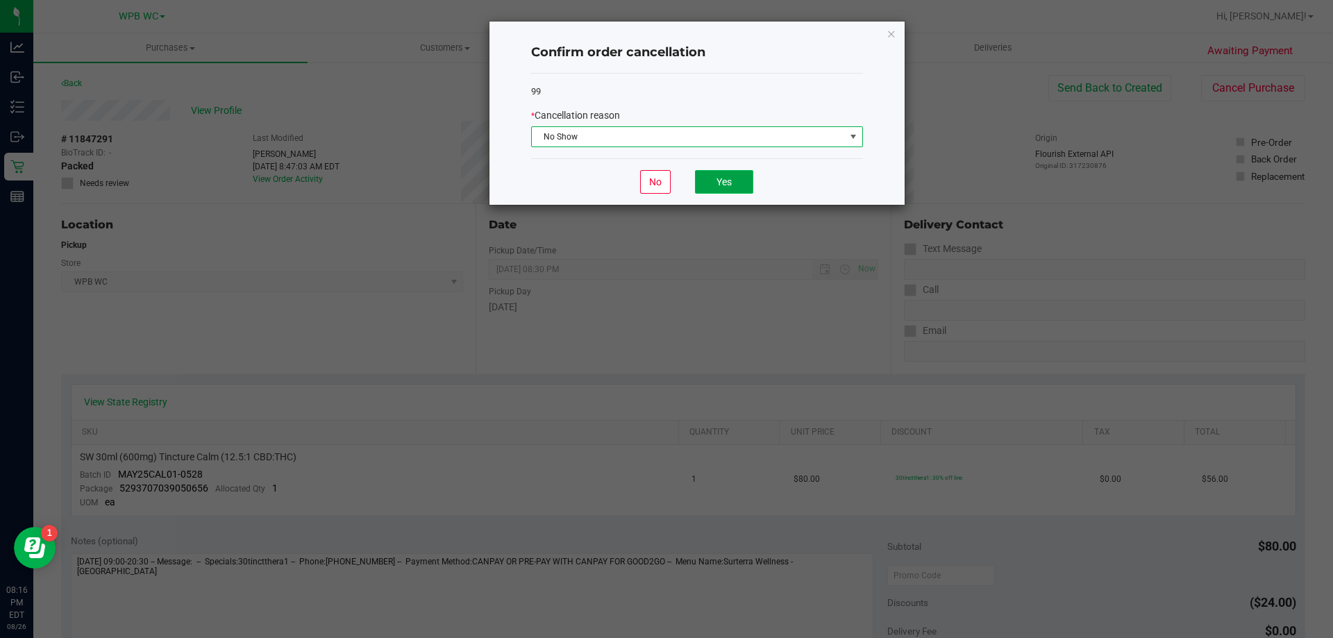
click at [718, 183] on button "Yes" at bounding box center [724, 182] width 58 height 24
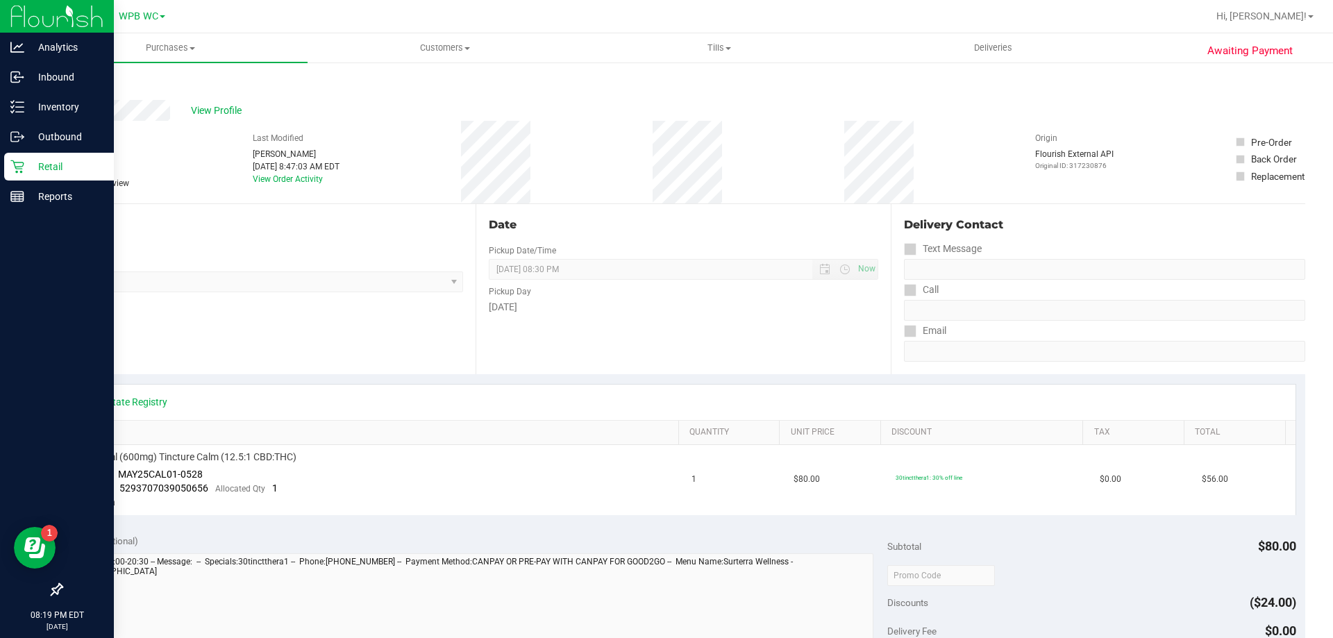
click at [38, 175] on div "Retail" at bounding box center [59, 167] width 110 height 28
